Goal: Use online tool/utility: Utilize a website feature to perform a specific function

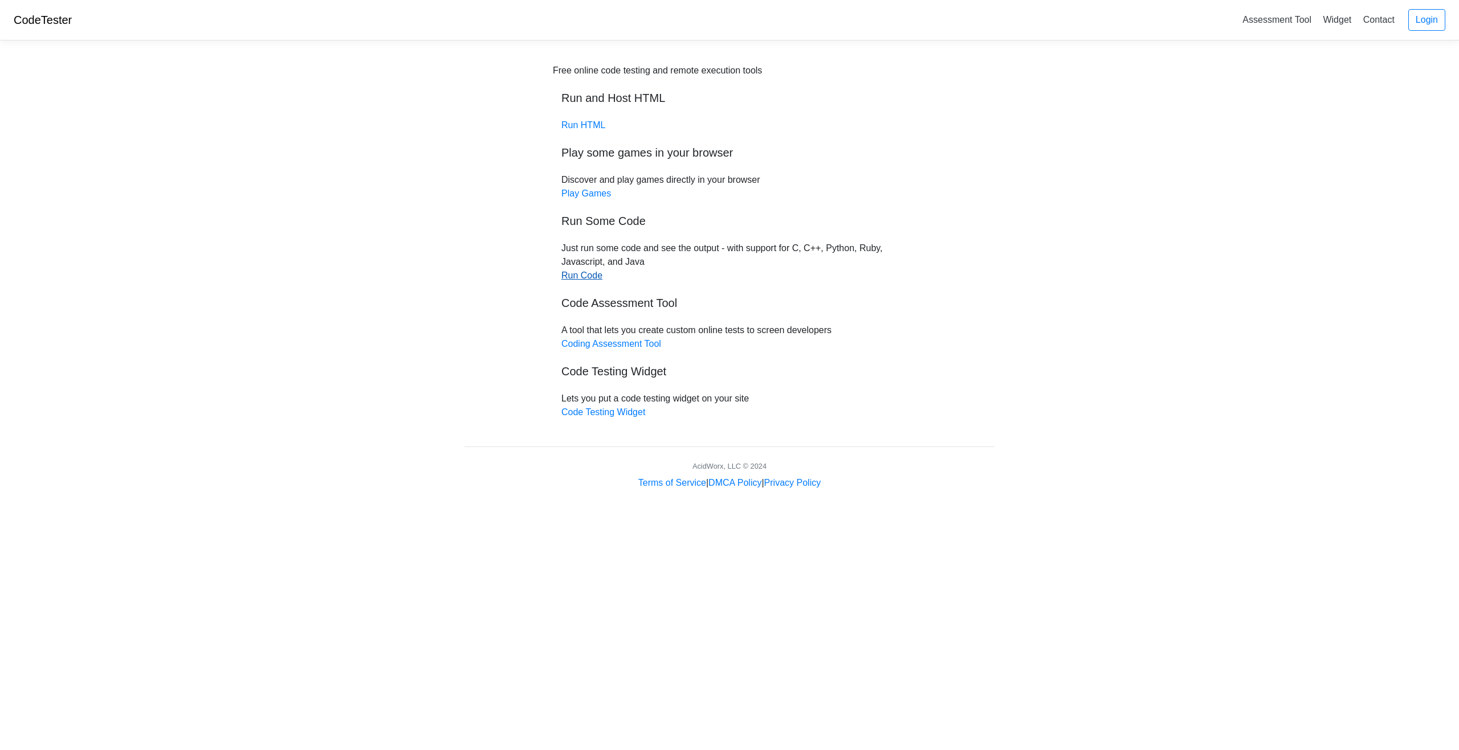
click at [587, 279] on link "Run Code" at bounding box center [581, 276] width 41 height 10
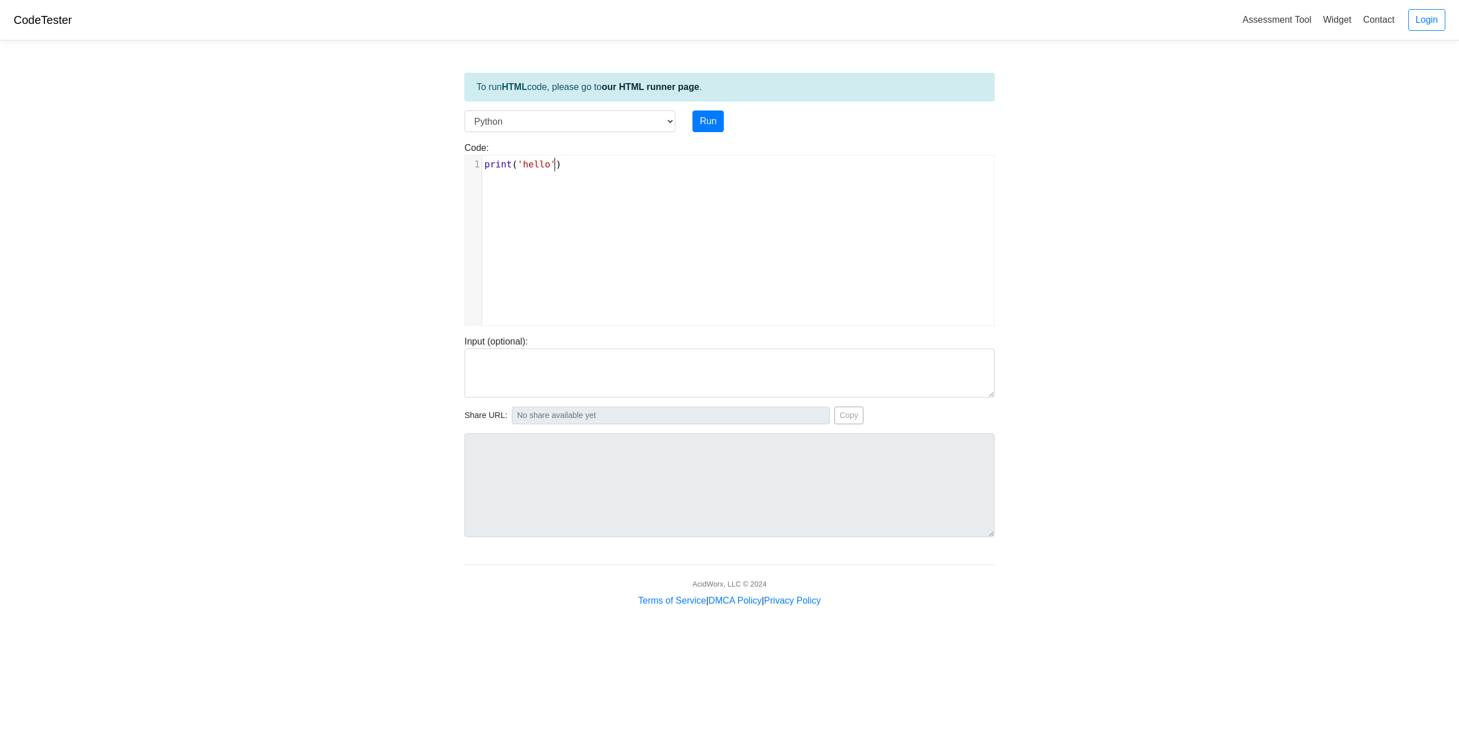
scroll to position [5, 0]
click at [555, 171] on pre "print ( 'hello' )" at bounding box center [740, 165] width 517 height 14
drag, startPoint x: 557, startPoint y: 167, endPoint x: 458, endPoint y: 170, distance: 99.8
click at [458, 170] on div "Code: print('hello') print('hello') x 1 print ( 'hello' )" at bounding box center [729, 233] width 547 height 185
type textarea "​print('hello')"
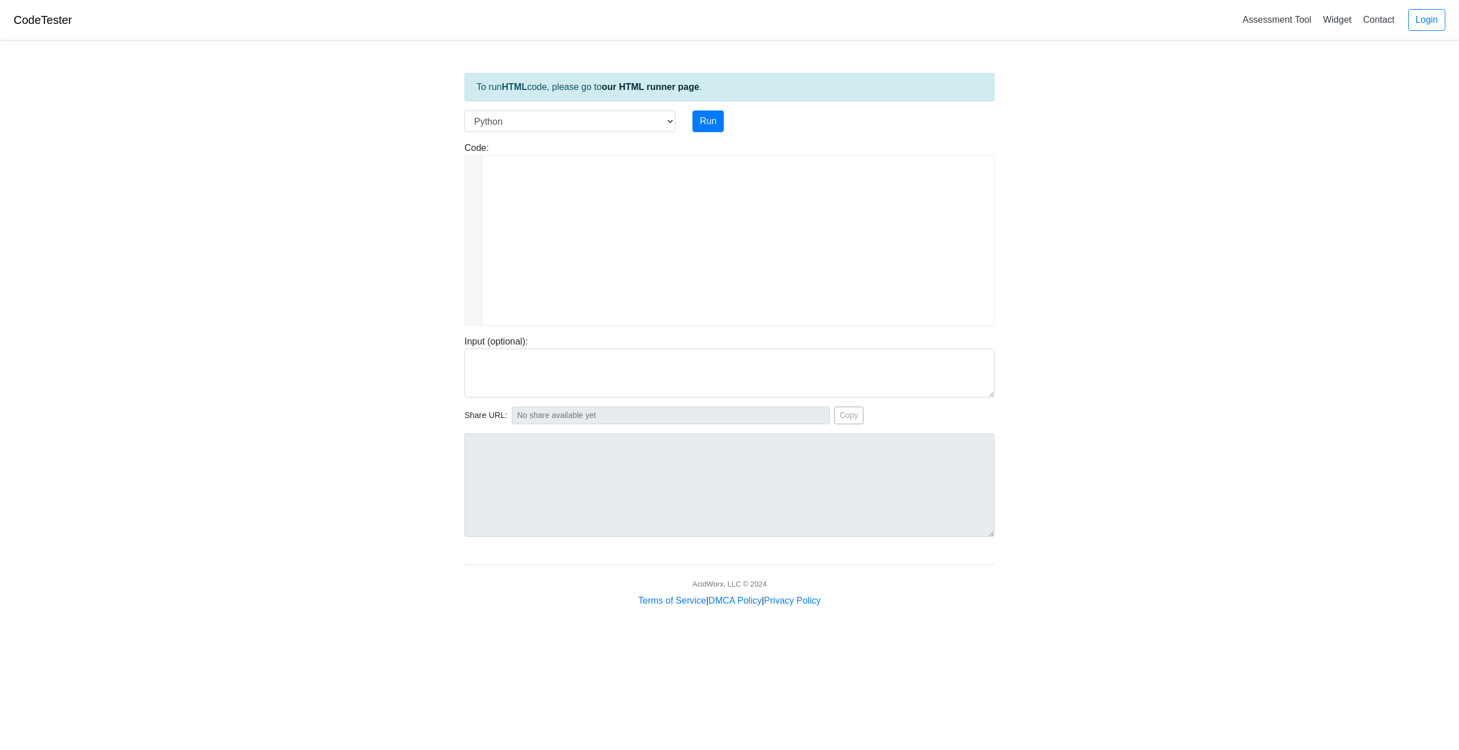
scroll to position [809, 0]
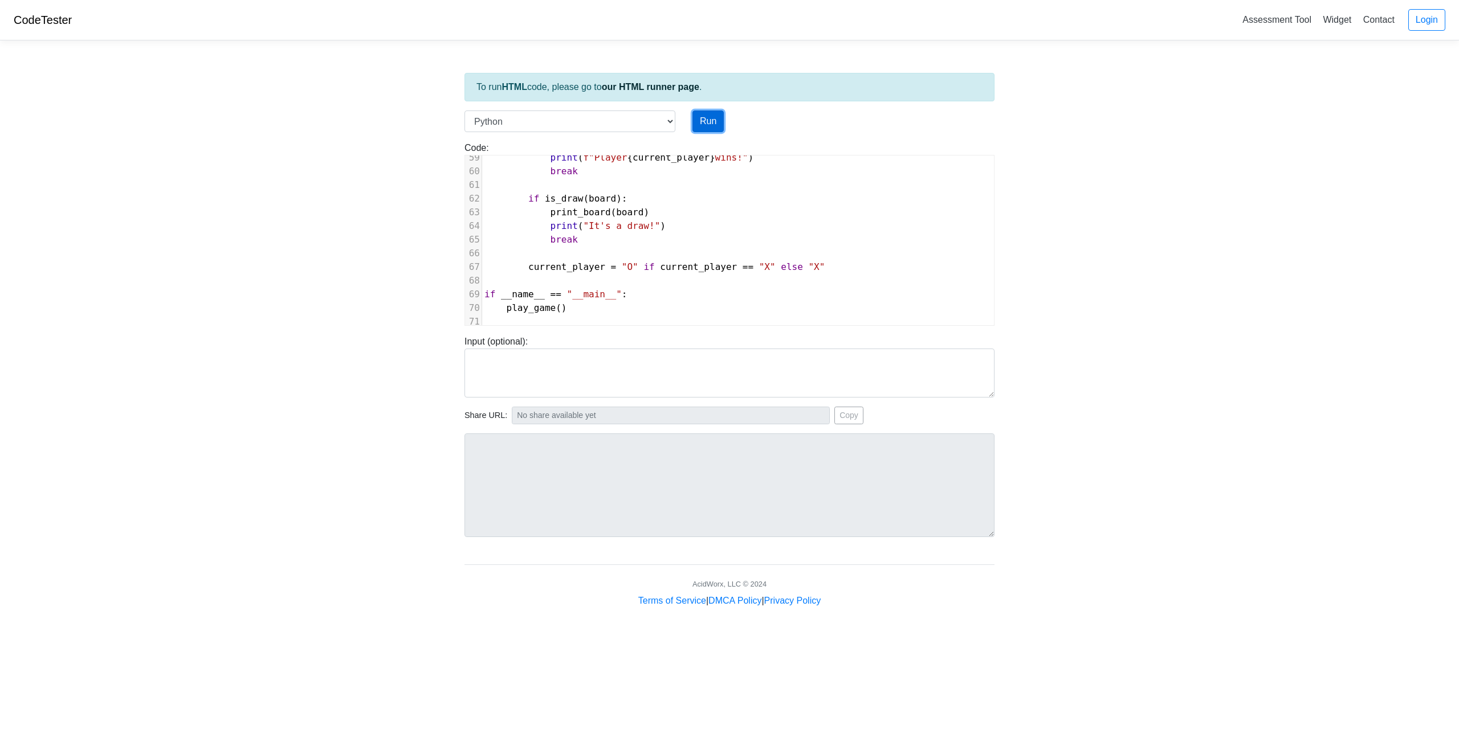
click at [707, 122] on button "Run" at bounding box center [707, 122] width 31 height 22
type input "[URL][DOMAIN_NAME]"
type textarea "Submission status: Runtime Error (NZEC) Stdout: | | ----- | | ----- | | [PERSON…"
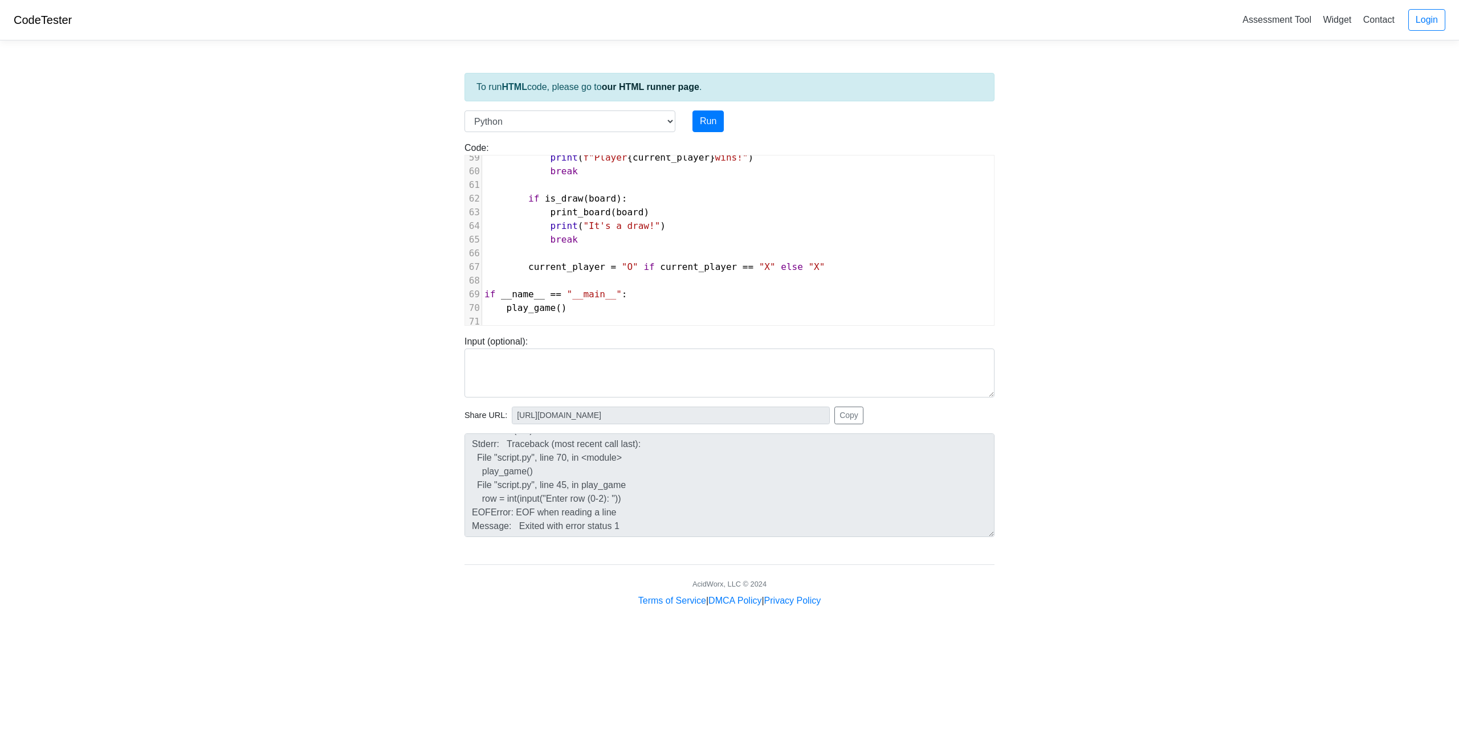
scroll to position [191, 0]
